Goal: Information Seeking & Learning: Learn about a topic

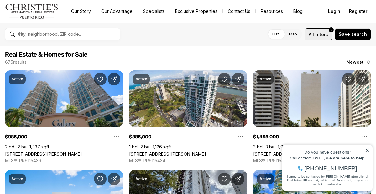
click at [325, 36] on span "filters" at bounding box center [321, 34] width 13 height 7
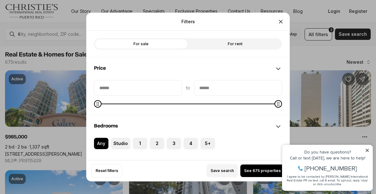
click at [235, 102] on span at bounding box center [188, 104] width 188 height 6
click at [207, 105] on span at bounding box center [188, 104] width 188 height 6
click at [185, 105] on span at bounding box center [188, 104] width 188 height 6
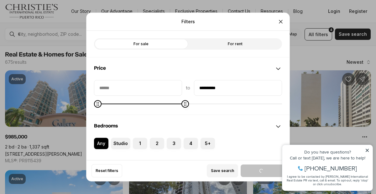
click at [161, 104] on span at bounding box center [188, 104] width 188 height 6
click at [147, 105] on span at bounding box center [188, 104] width 188 height 6
click at [137, 105] on span at bounding box center [188, 104] width 188 height 6
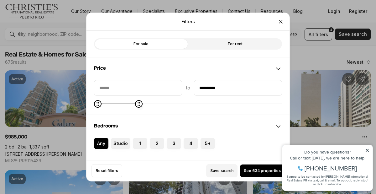
click at [127, 104] on span at bounding box center [188, 104] width 188 height 6
click at [118, 104] on span at bounding box center [188, 104] width 188 height 6
click at [112, 106] on span at bounding box center [188, 104] width 188 height 6
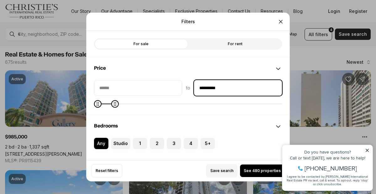
click at [214, 87] on input "**********" at bounding box center [237, 87] width 87 height 15
type input "********"
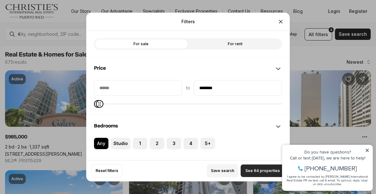
click at [263, 169] on span "See 64 properties" at bounding box center [262, 170] width 34 height 5
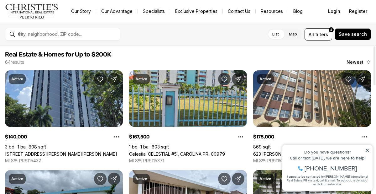
click at [367, 150] on icon at bounding box center [366, 149] width 3 height 3
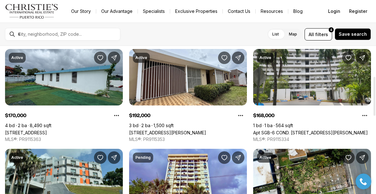
scroll to position [116, 0]
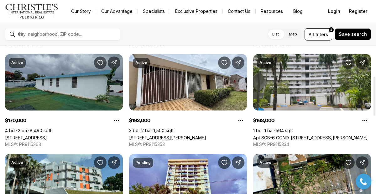
click at [47, 135] on link "[STREET_ADDRESS]" at bounding box center [26, 137] width 42 height 5
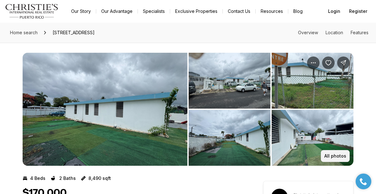
click at [331, 155] on p "All photos" at bounding box center [335, 155] width 22 height 5
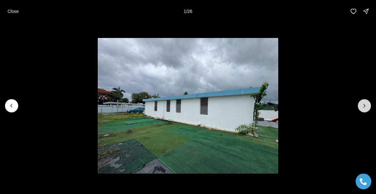
click at [364, 106] on icon "Next slide" at bounding box center [364, 105] width 6 height 6
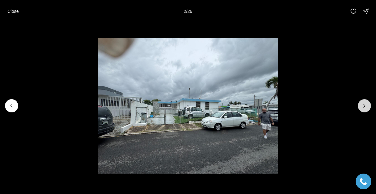
click at [364, 106] on icon "Next slide" at bounding box center [364, 105] width 6 height 6
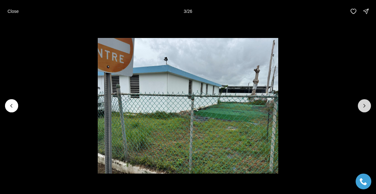
click at [364, 106] on icon "Next slide" at bounding box center [364, 105] width 6 height 6
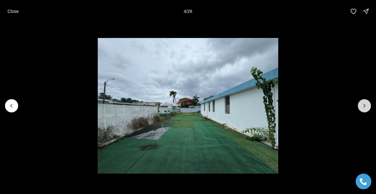
click at [364, 106] on icon "Next slide" at bounding box center [364, 105] width 6 height 6
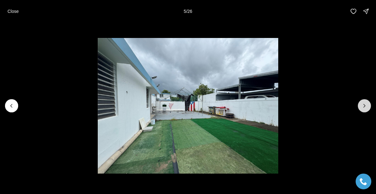
click at [364, 106] on icon "Next slide" at bounding box center [364, 105] width 6 height 6
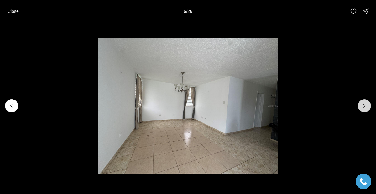
click at [364, 106] on icon "Next slide" at bounding box center [364, 105] width 6 height 6
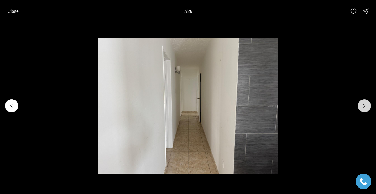
click at [364, 106] on icon "Next slide" at bounding box center [364, 105] width 6 height 6
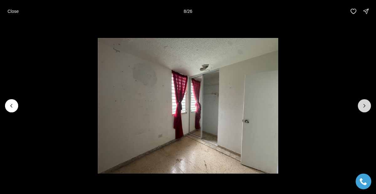
click at [364, 106] on icon "Next slide" at bounding box center [364, 105] width 6 height 6
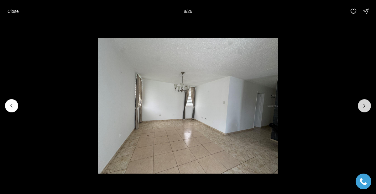
click at [364, 106] on icon "Next slide" at bounding box center [364, 105] width 6 height 6
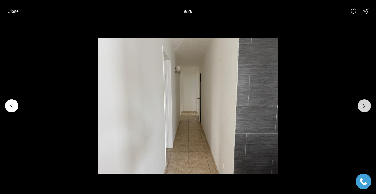
click at [364, 106] on icon "Next slide" at bounding box center [364, 105] width 6 height 6
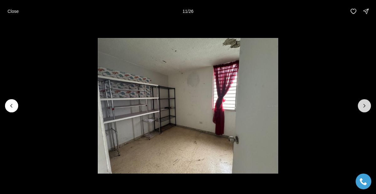
click at [364, 106] on icon "Next slide" at bounding box center [364, 105] width 6 height 6
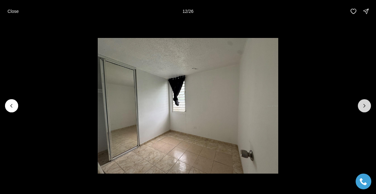
click at [364, 106] on icon "Next slide" at bounding box center [364, 105] width 6 height 6
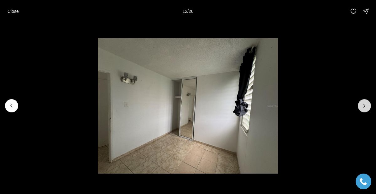
click at [364, 106] on icon "Next slide" at bounding box center [364, 105] width 6 height 6
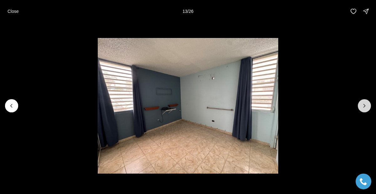
click at [364, 106] on icon "Next slide" at bounding box center [364, 105] width 6 height 6
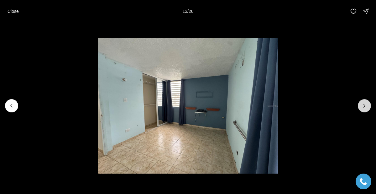
click at [364, 106] on icon "Next slide" at bounding box center [364, 105] width 6 height 6
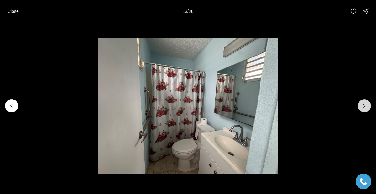
click at [364, 106] on icon "Next slide" at bounding box center [364, 105] width 6 height 6
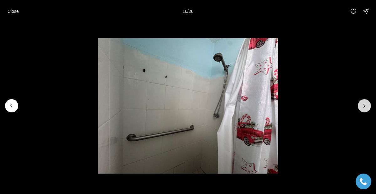
click at [364, 106] on icon "Next slide" at bounding box center [364, 105] width 6 height 6
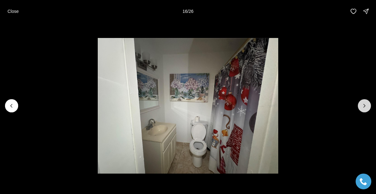
click at [364, 106] on icon "Next slide" at bounding box center [364, 105] width 6 height 6
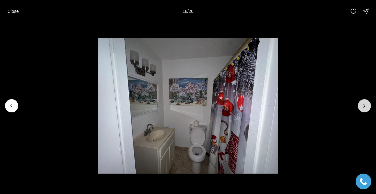
click at [364, 106] on icon "Next slide" at bounding box center [364, 105] width 6 height 6
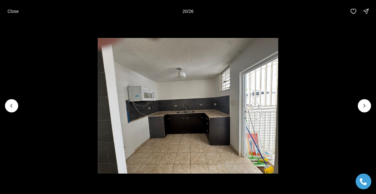
click at [28, 18] on div "Close 20 / 26" at bounding box center [188, 11] width 376 height 23
click at [20, 9] on button "Close" at bounding box center [13, 11] width 19 height 13
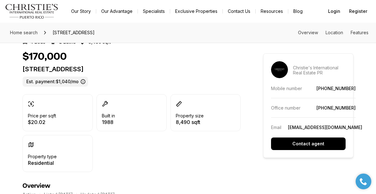
scroll to position [141, 0]
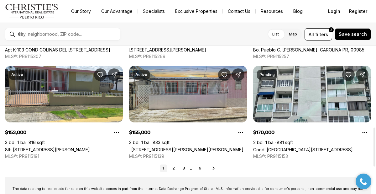
scroll to position [315, 0]
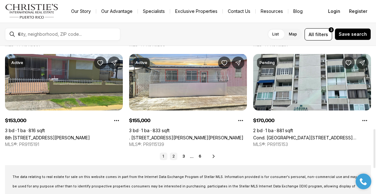
click at [175, 156] on link "2" at bounding box center [174, 156] width 8 height 8
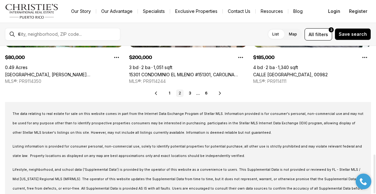
scroll to position [412, 0]
